Goal: Use online tool/utility

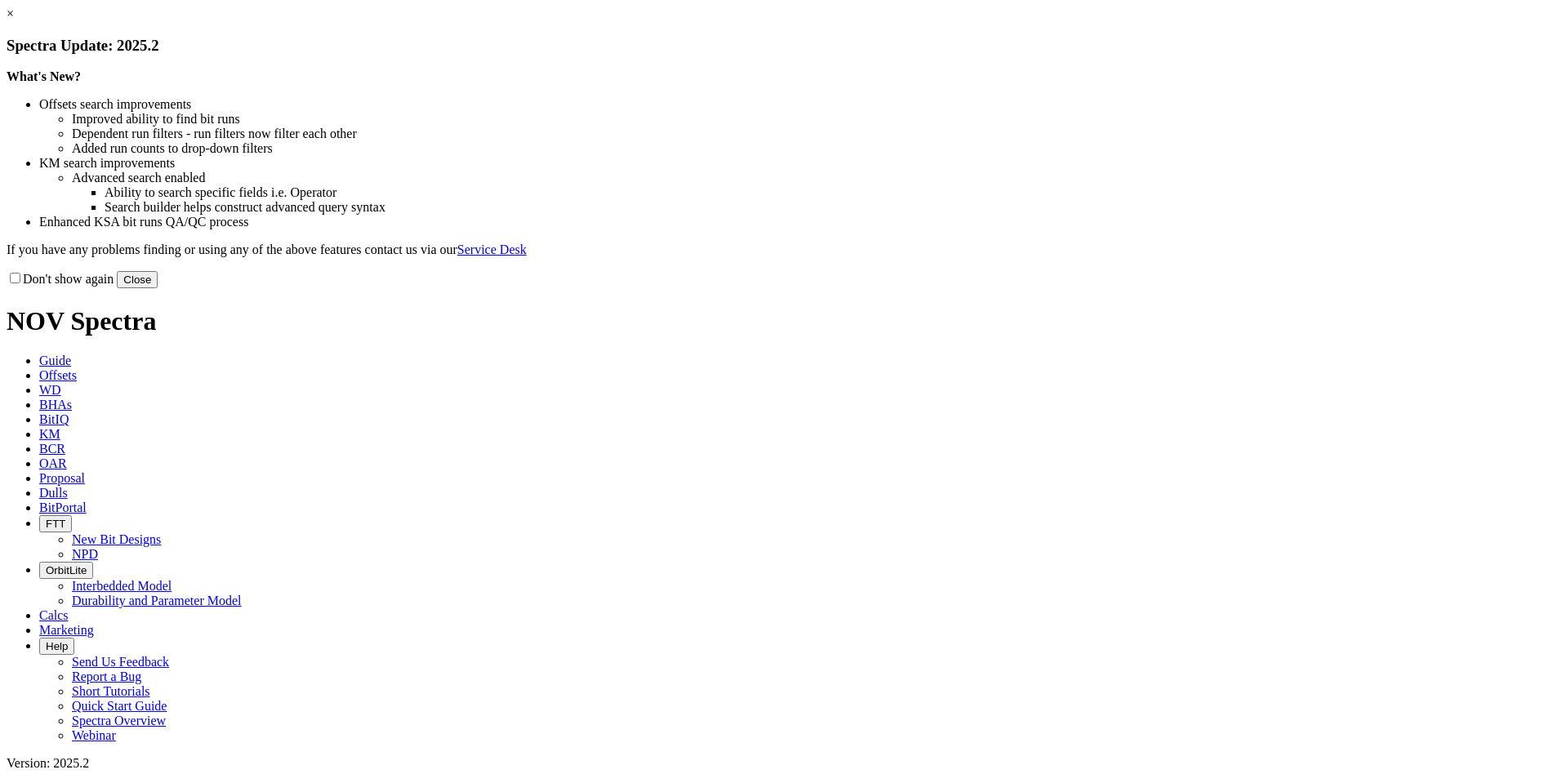
drag, startPoint x: 1096, startPoint y: 447, endPoint x: 1107, endPoint y: 448, distance: 11.0
click at [157, 289] on button "Close" at bounding box center [137, 280] width 41 height 17
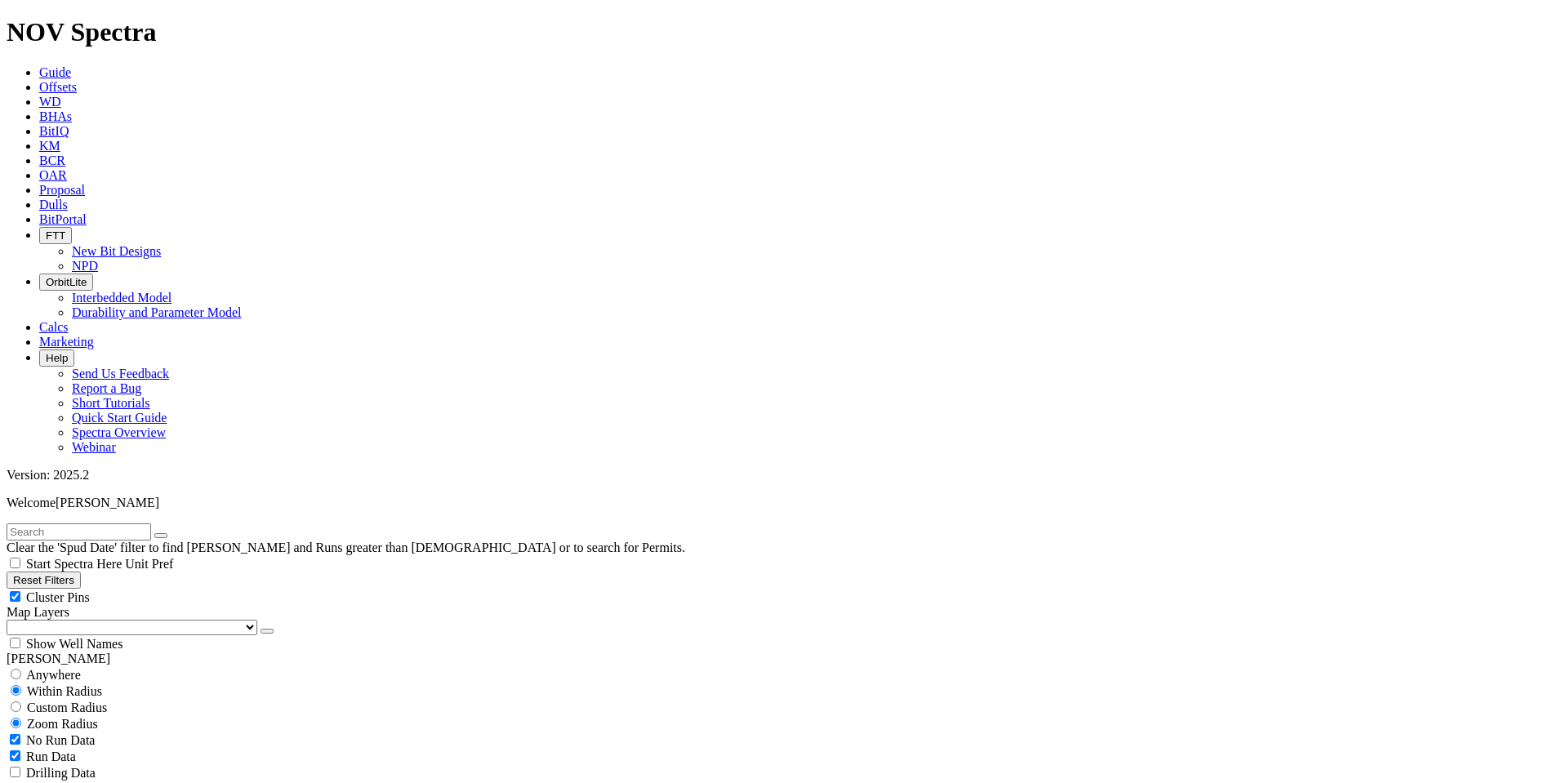
click at [75, 571] on button "Reset Filters" at bounding box center [43, 580] width 75 height 17
type input "[DATE]"
click at [141, 523] on input "text" at bounding box center [79, 531] width 144 height 17
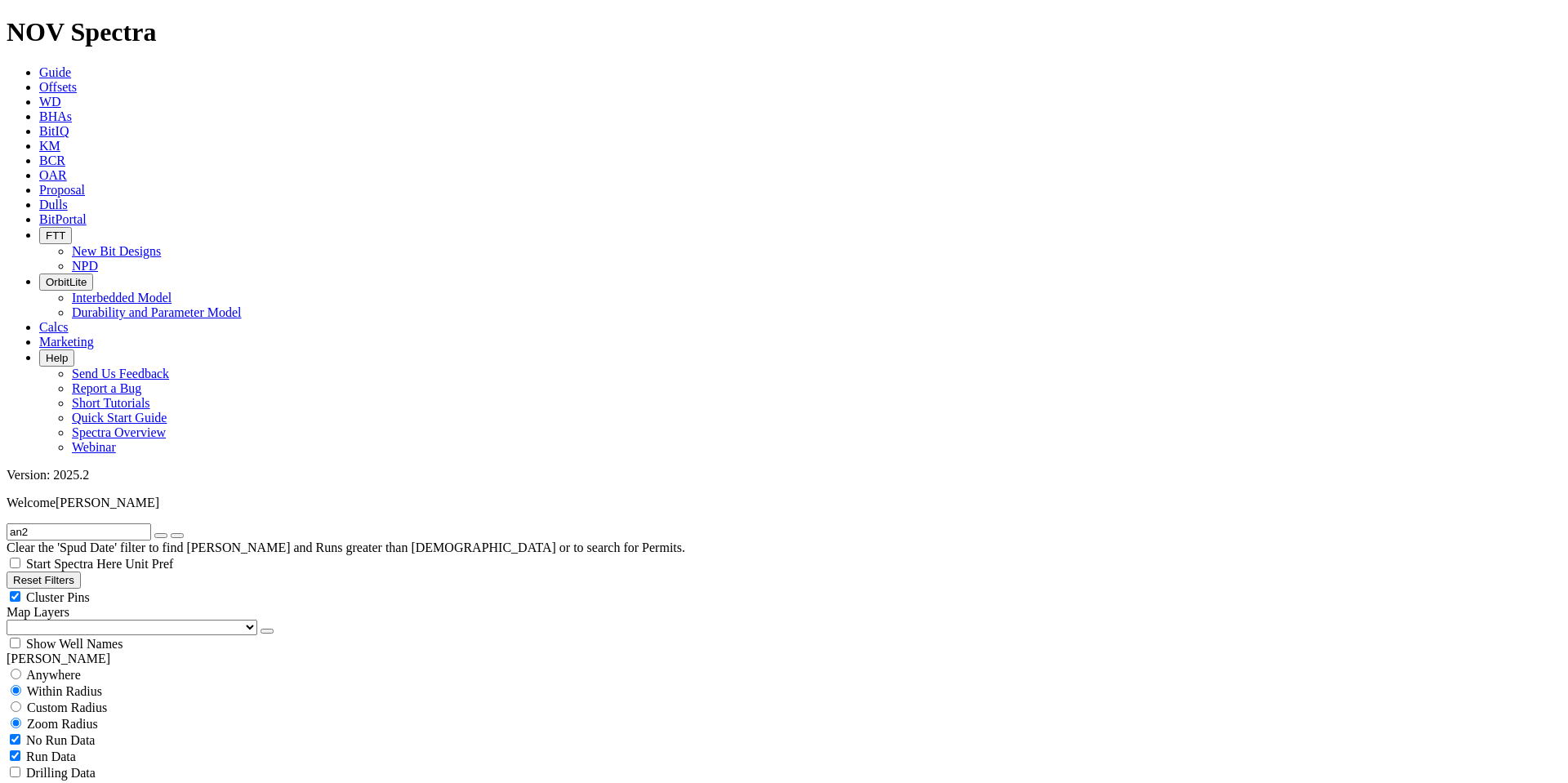
scroll to position [1565, 0]
type input "an2"
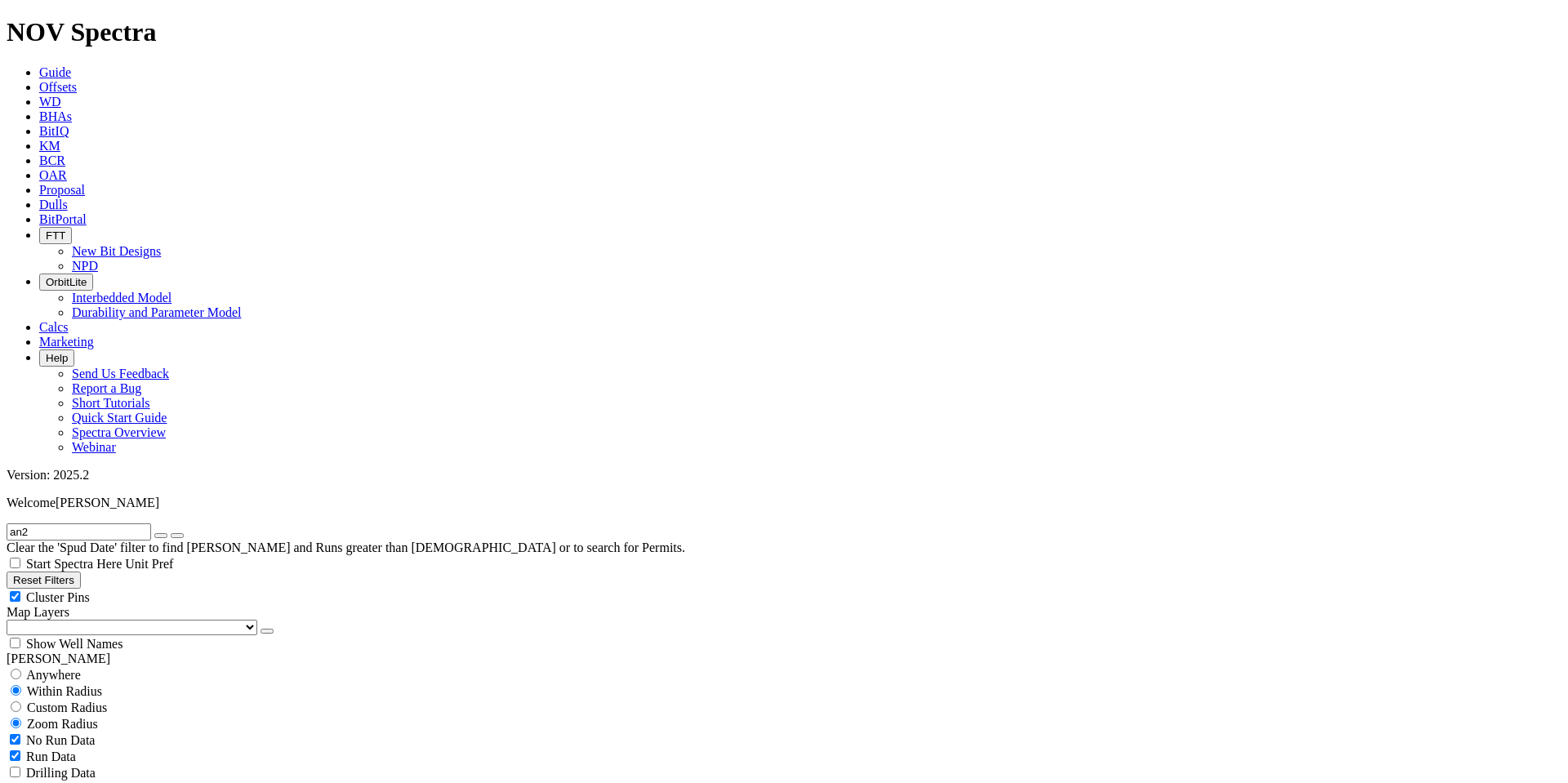
scroll to position [96, 0]
